Goal: Task Accomplishment & Management: Manage account settings

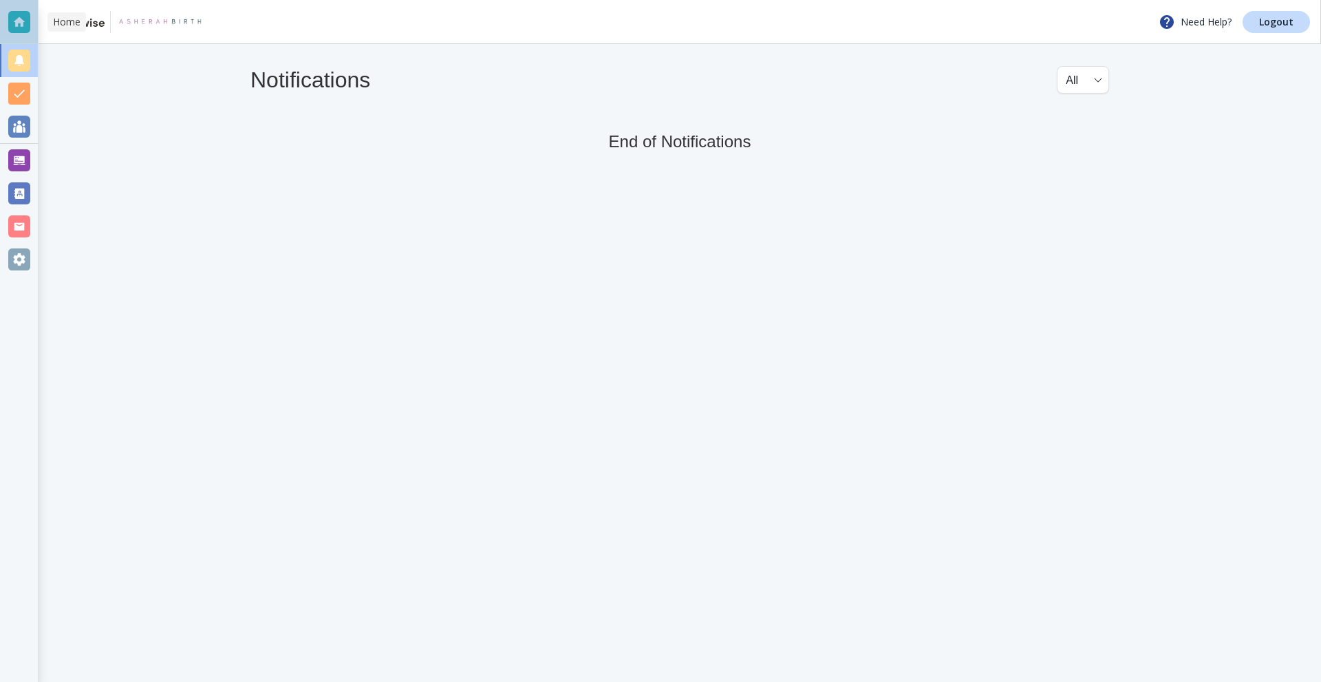
click at [9, 25] on div at bounding box center [19, 22] width 22 height 22
click at [1282, 21] on p "Logout" at bounding box center [1276, 22] width 34 height 10
